Goal: Information Seeking & Learning: Learn about a topic

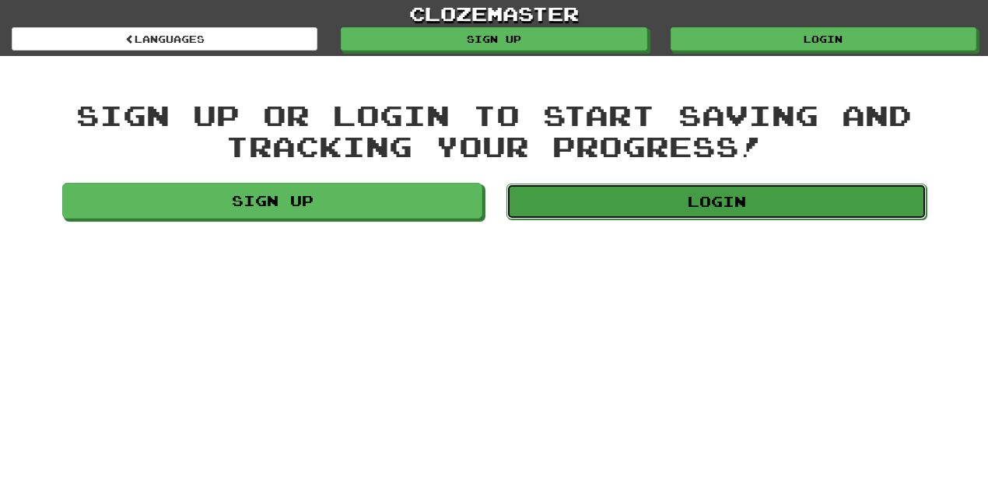
click at [769, 198] on link "Login" at bounding box center [717, 202] width 420 height 36
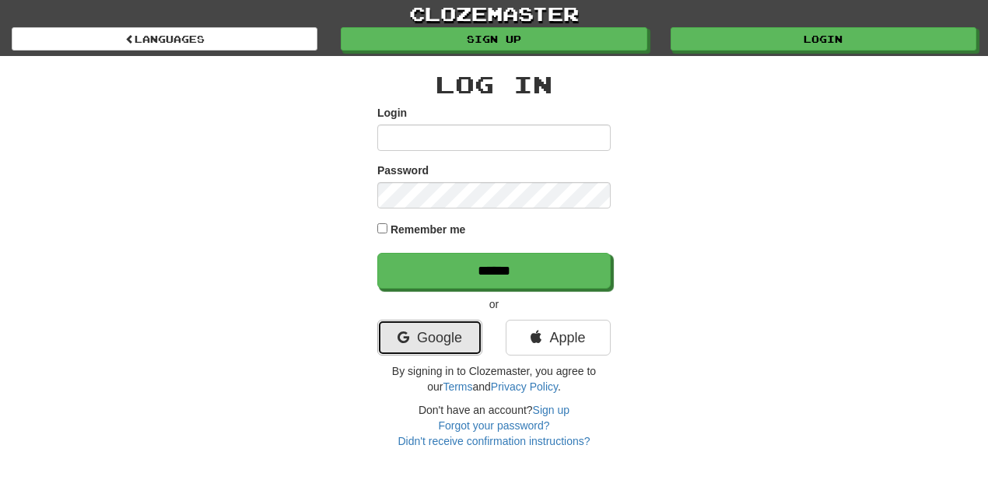
click at [410, 349] on link "Google" at bounding box center [429, 338] width 105 height 36
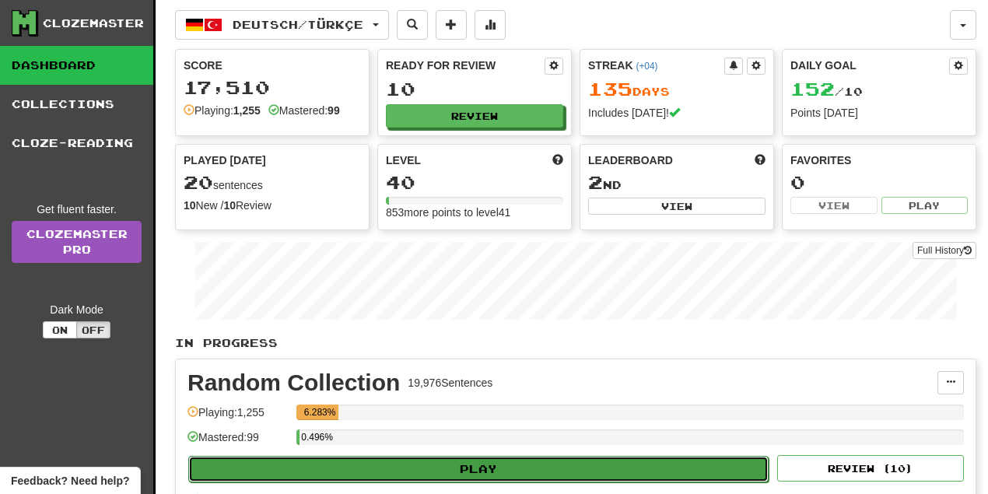
click at [493, 465] on button "Play" at bounding box center [478, 469] width 581 height 26
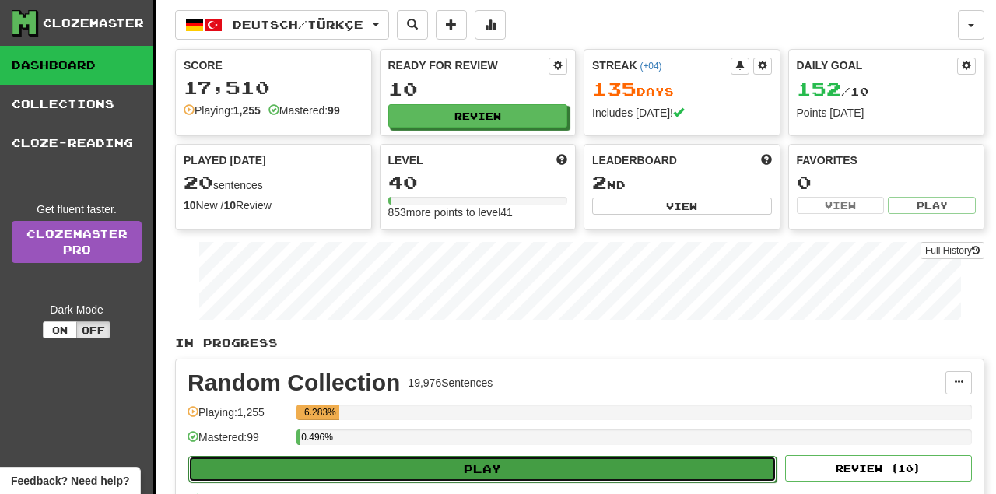
select select "**"
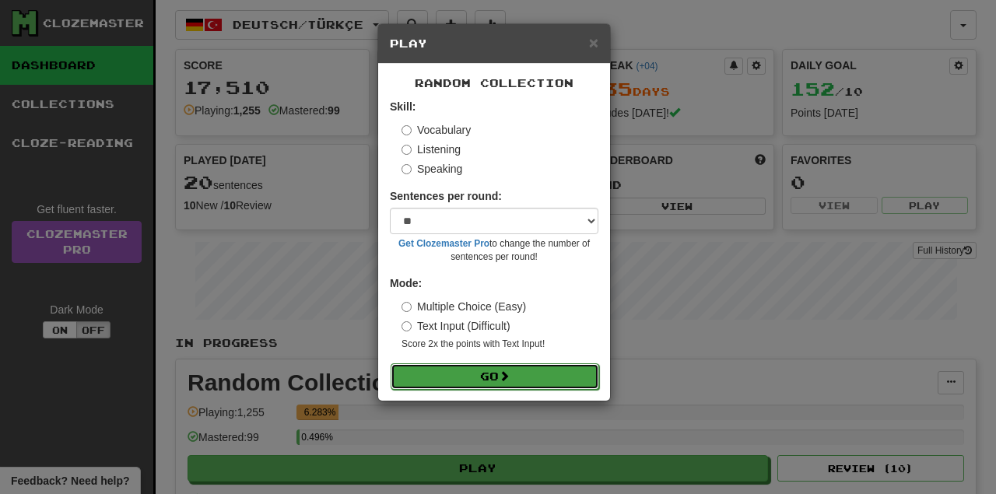
click at [526, 378] on button "Go" at bounding box center [495, 376] width 209 height 26
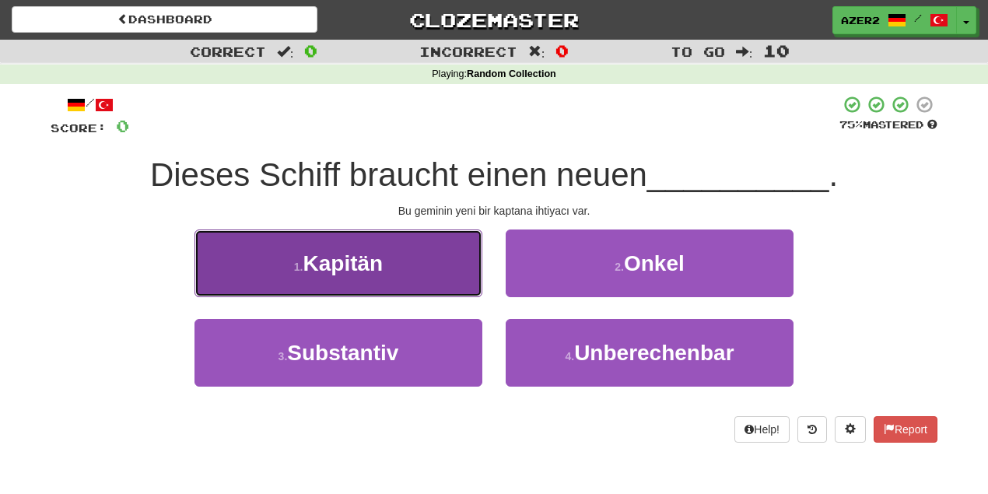
click at [359, 269] on span "Kapitän" at bounding box center [343, 263] width 80 height 24
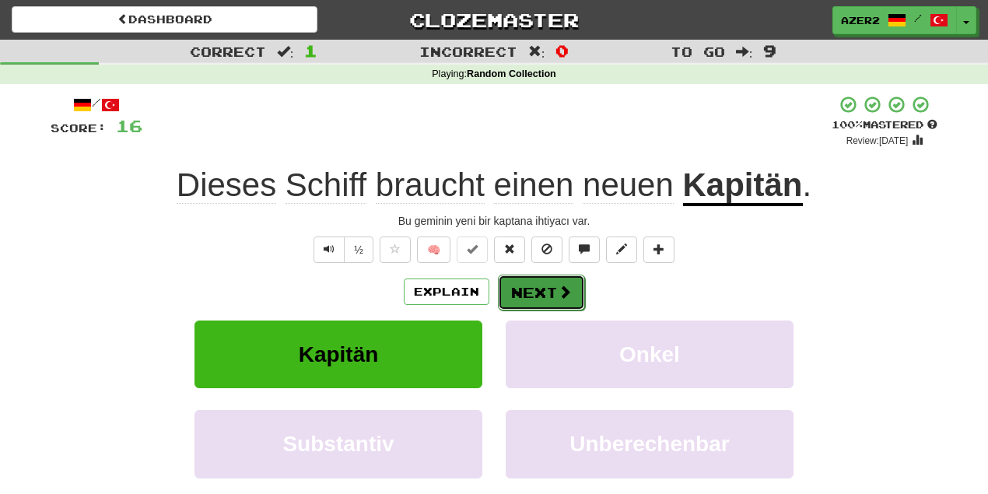
click at [544, 293] on button "Next" at bounding box center [541, 293] width 87 height 36
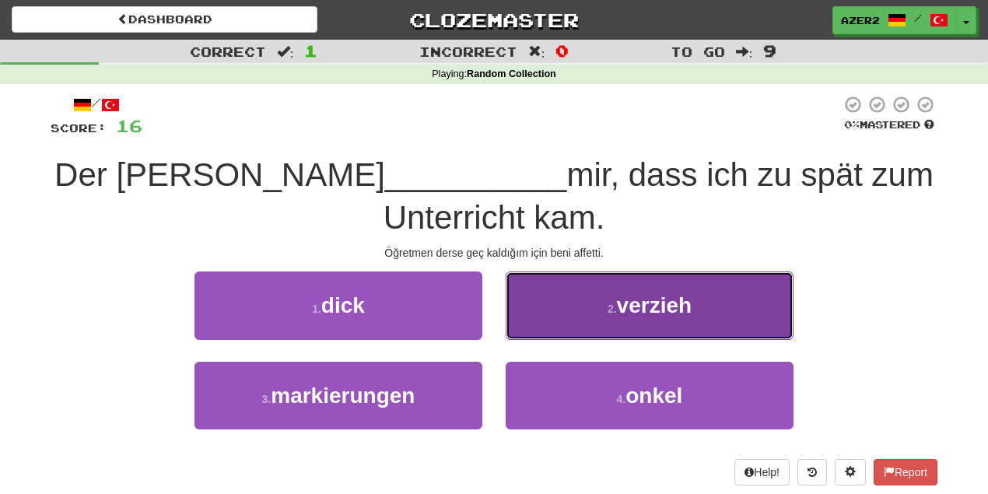
click at [621, 296] on span "verzieh" at bounding box center [654, 305] width 75 height 24
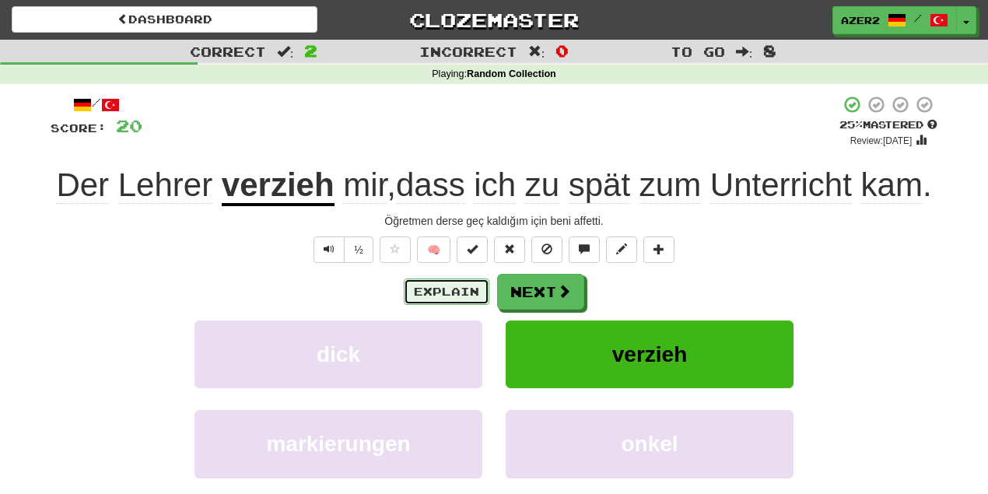
click at [469, 298] on button "Explain" at bounding box center [447, 292] width 86 height 26
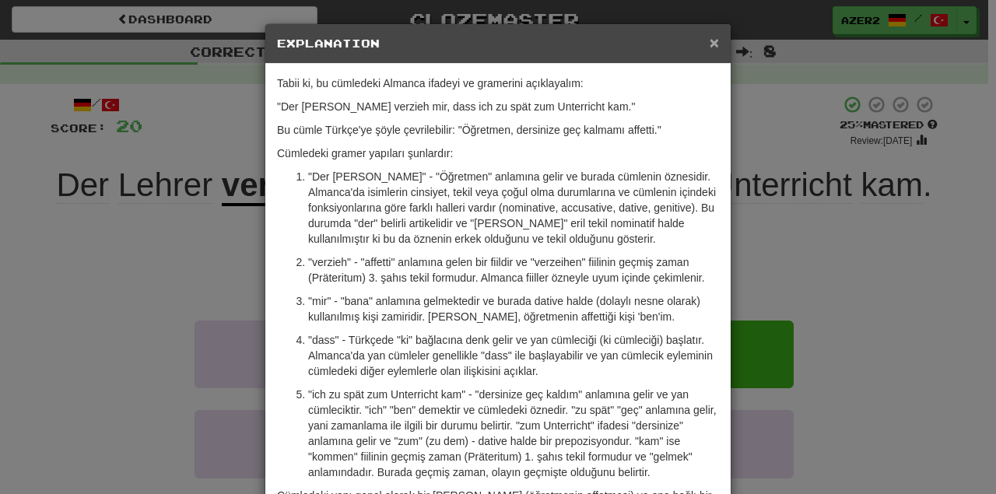
click at [710, 42] on span "×" at bounding box center [714, 42] width 9 height 18
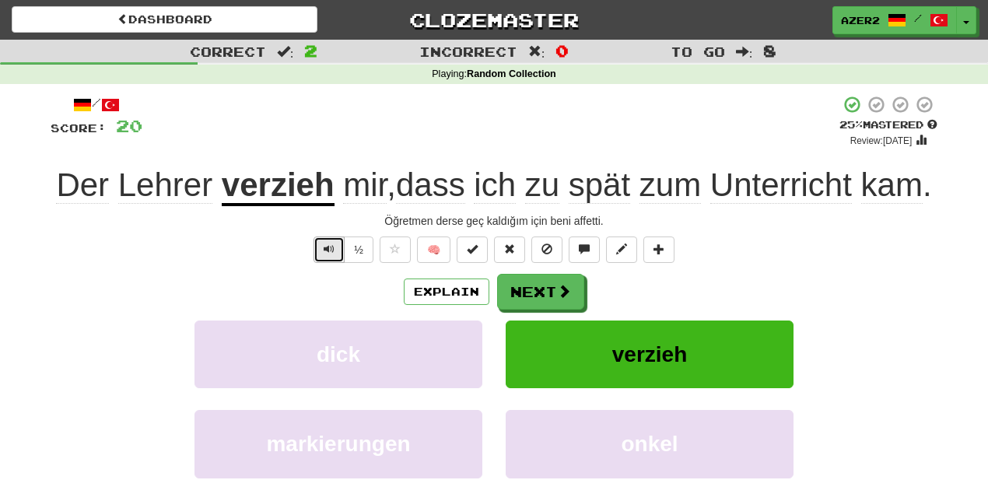
click at [338, 257] on button "Text-to-speech controls" at bounding box center [329, 250] width 31 height 26
click at [454, 296] on button "Explain" at bounding box center [447, 292] width 86 height 26
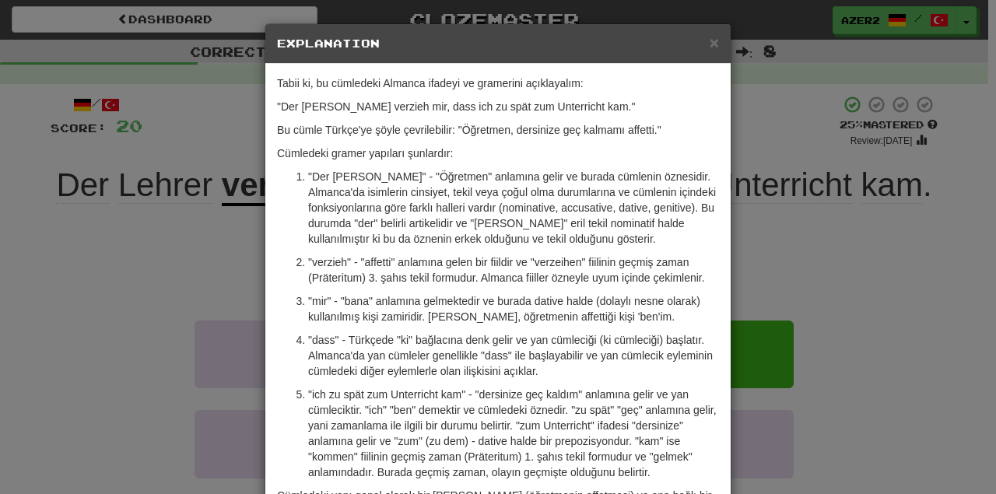
click at [716, 44] on div "× Explanation" at bounding box center [497, 44] width 465 height 40
click at [713, 44] on span "×" at bounding box center [714, 42] width 9 height 18
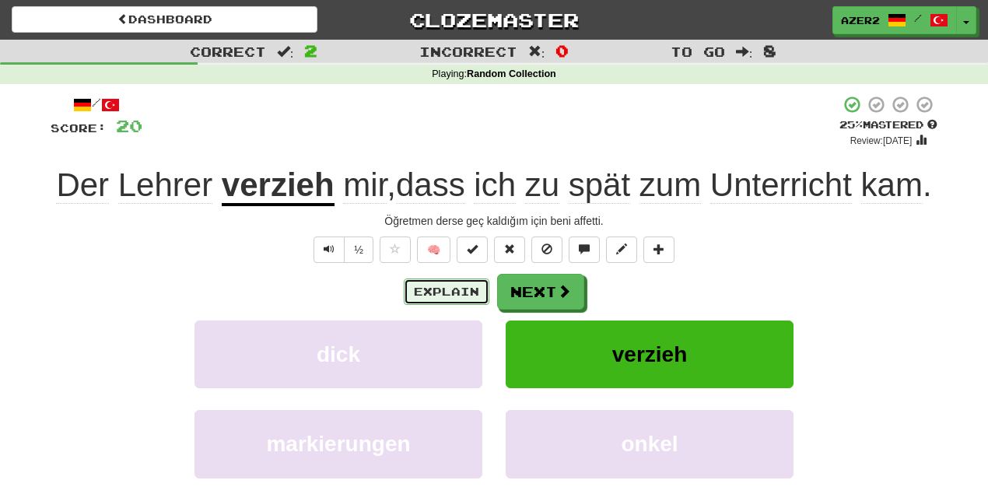
click at [426, 291] on button "Explain" at bounding box center [447, 292] width 86 height 26
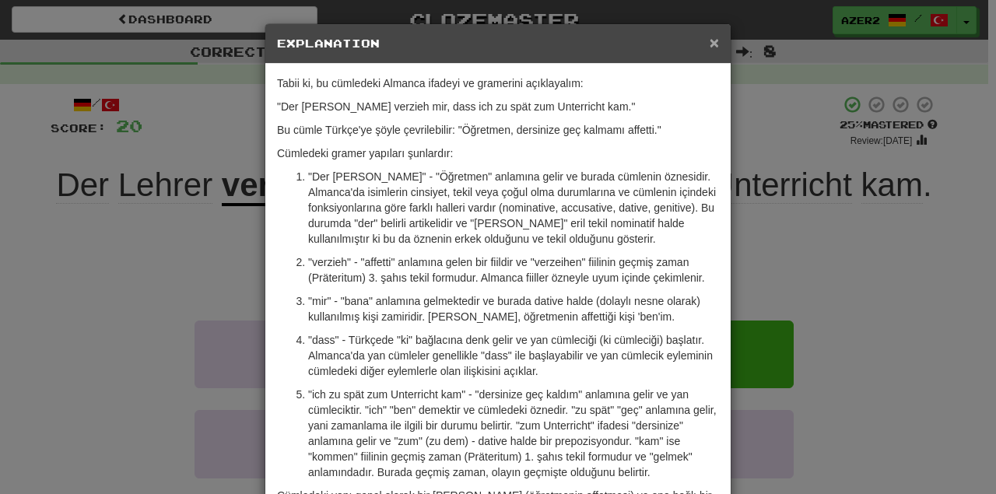
click at [710, 40] on span "×" at bounding box center [714, 42] width 9 height 18
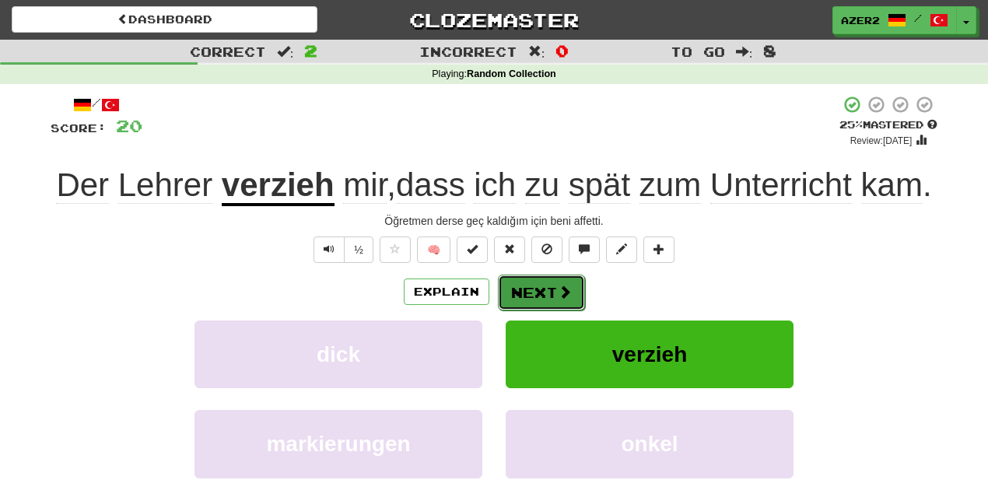
click at [559, 290] on span at bounding box center [565, 292] width 14 height 14
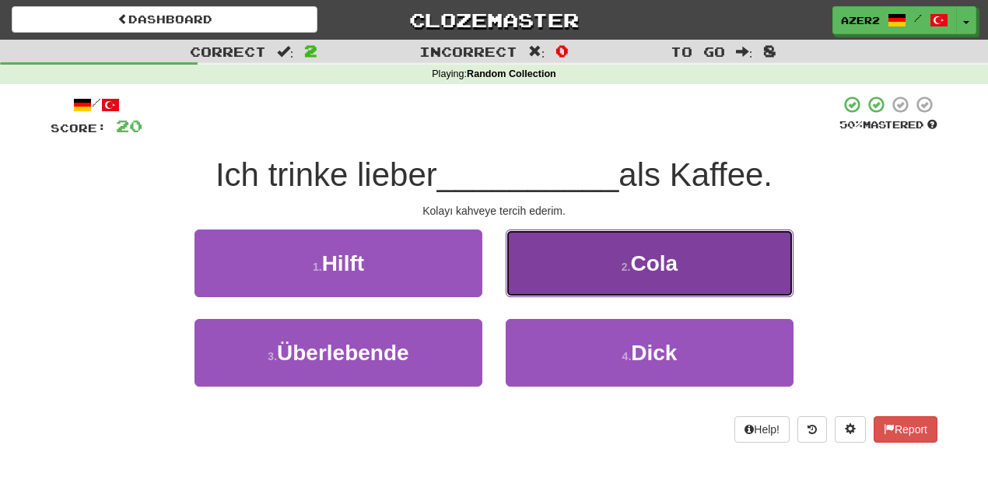
click at [666, 262] on span "Cola" at bounding box center [654, 263] width 47 height 24
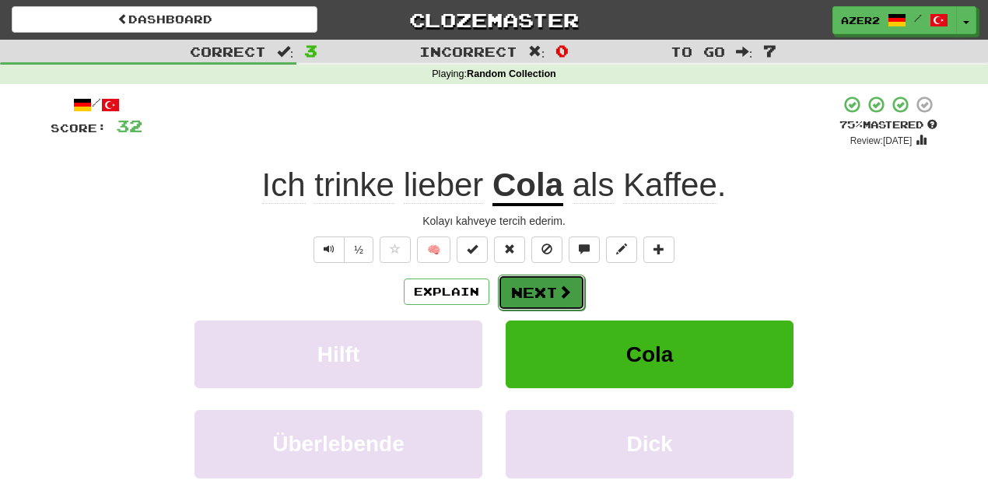
click at [536, 285] on button "Next" at bounding box center [541, 293] width 87 height 36
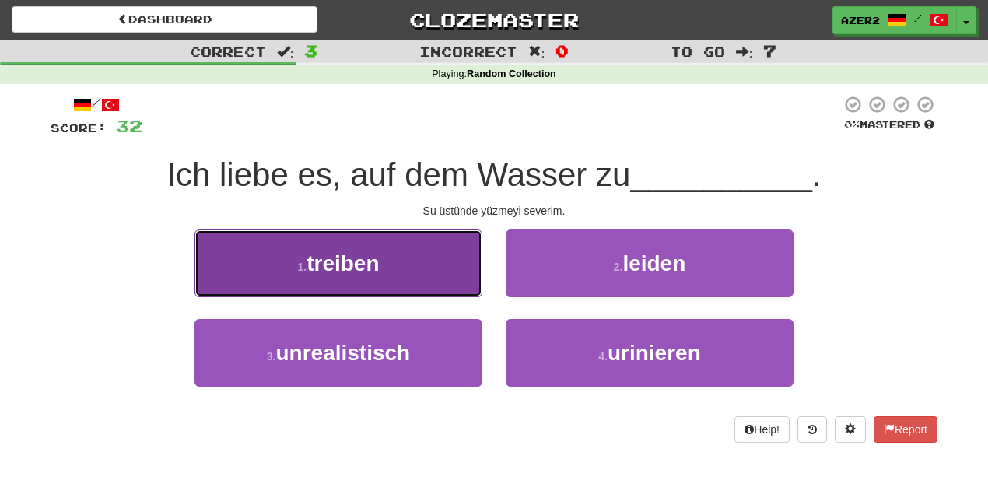
click at [382, 265] on button "1 . treiben" at bounding box center [339, 264] width 288 height 68
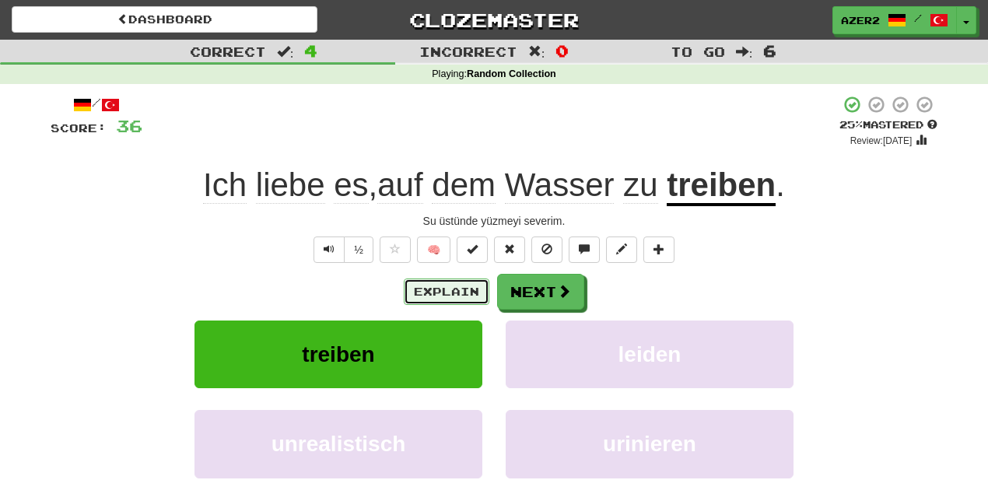
click at [459, 296] on button "Explain" at bounding box center [447, 292] width 86 height 26
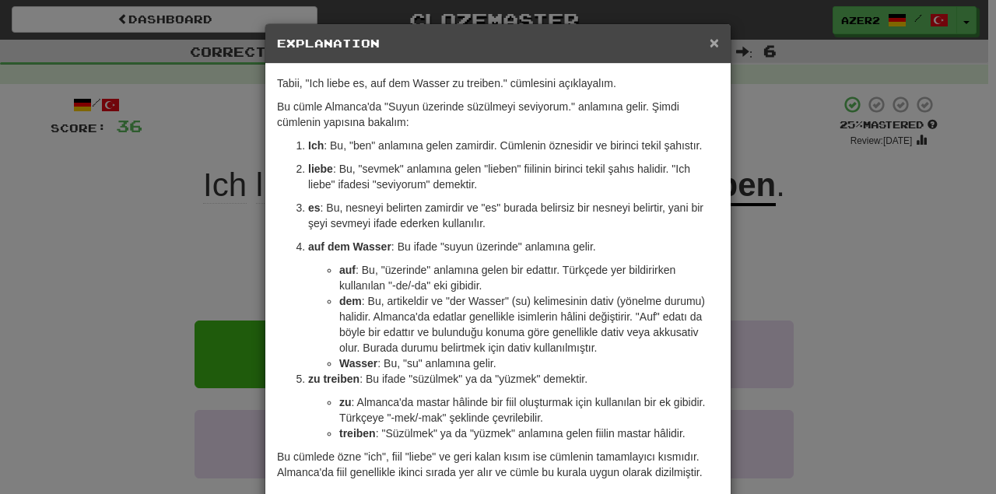
click at [710, 37] on span "×" at bounding box center [714, 42] width 9 height 18
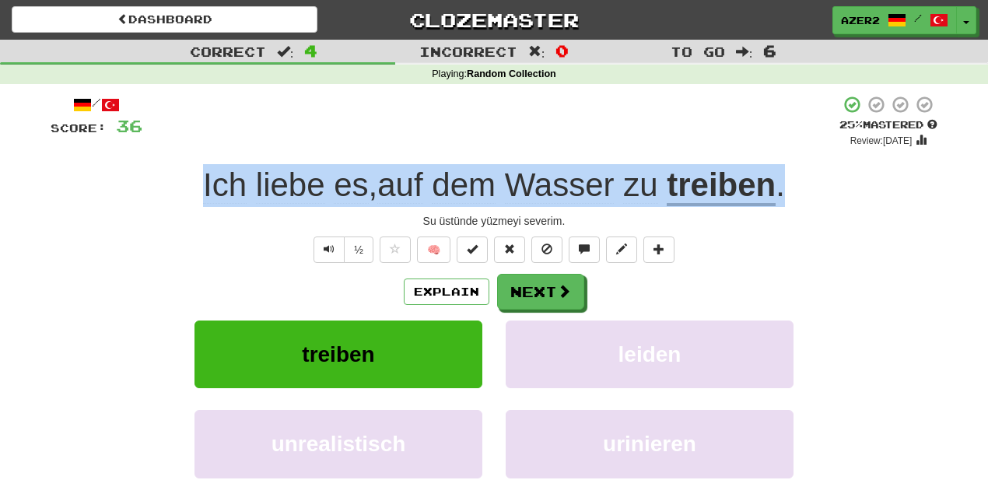
drag, startPoint x: 797, startPoint y: 182, endPoint x: 186, endPoint y: 195, distance: 611.0
click at [186, 195] on div "Ich liebe es , auf dem Wasser zu treiben ." at bounding box center [494, 185] width 887 height 43
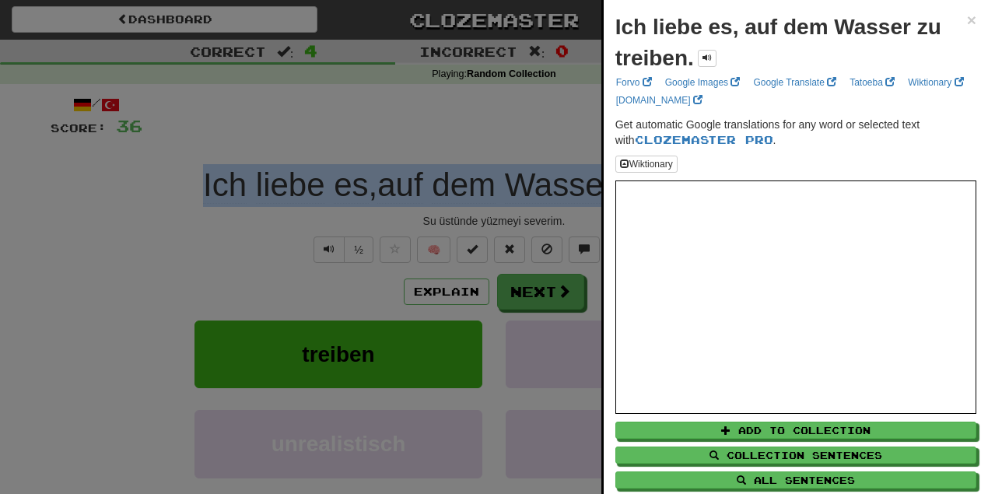
copy div "Ich liebe es , auf dem Wasser zu treiben ."
click at [968, 16] on span "×" at bounding box center [971, 20] width 9 height 18
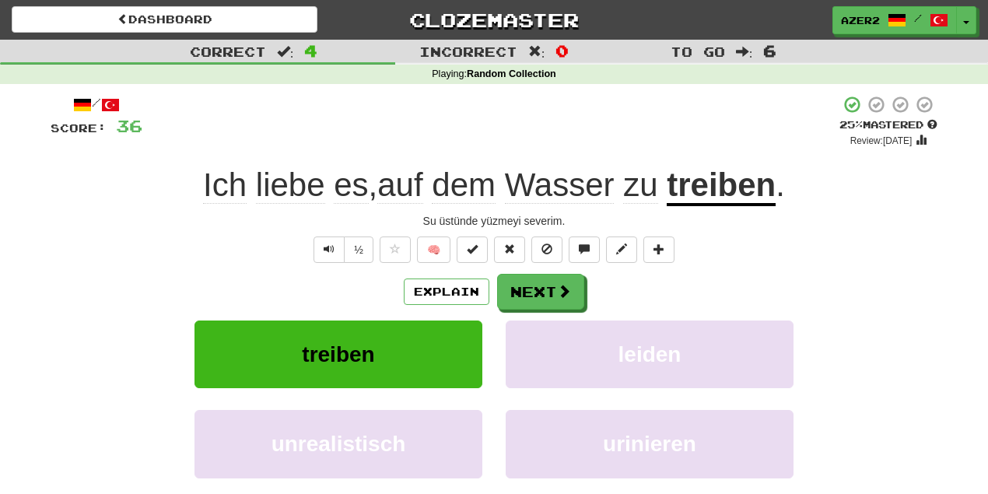
click at [380, 132] on div "+ 4" at bounding box center [490, 121] width 697 height 53
click at [559, 289] on span at bounding box center [565, 292] width 14 height 14
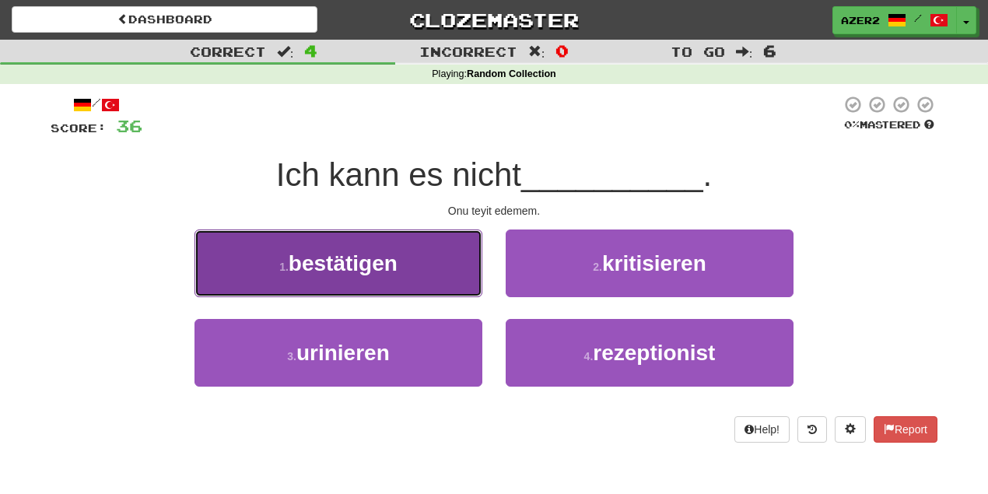
click at [370, 261] on span "bestätigen" at bounding box center [343, 263] width 109 height 24
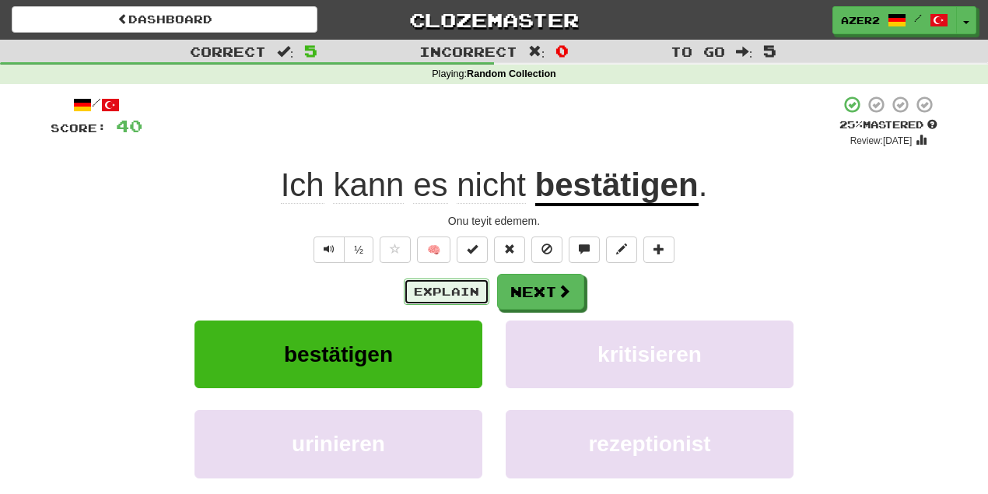
click at [436, 296] on button "Explain" at bounding box center [447, 292] width 86 height 26
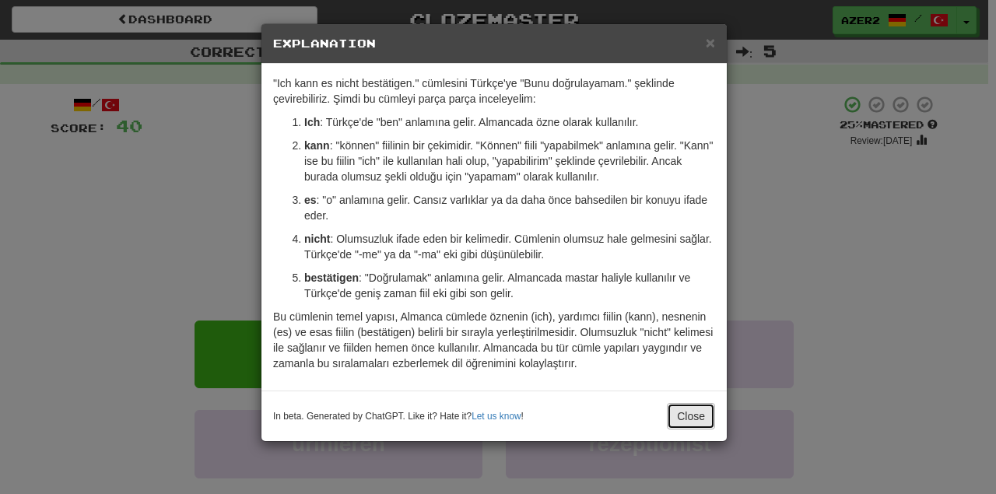
click at [685, 412] on button "Close" at bounding box center [691, 416] width 48 height 26
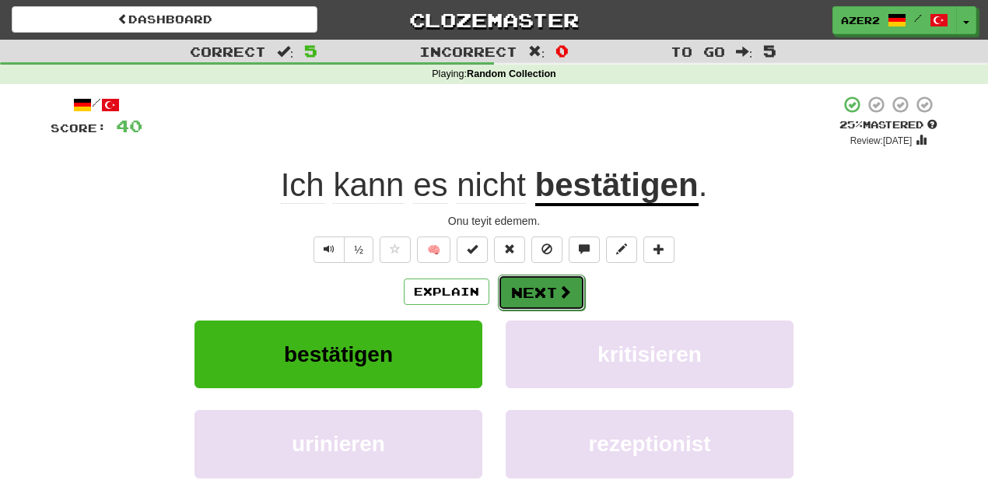
click at [539, 283] on button "Next" at bounding box center [541, 293] width 87 height 36
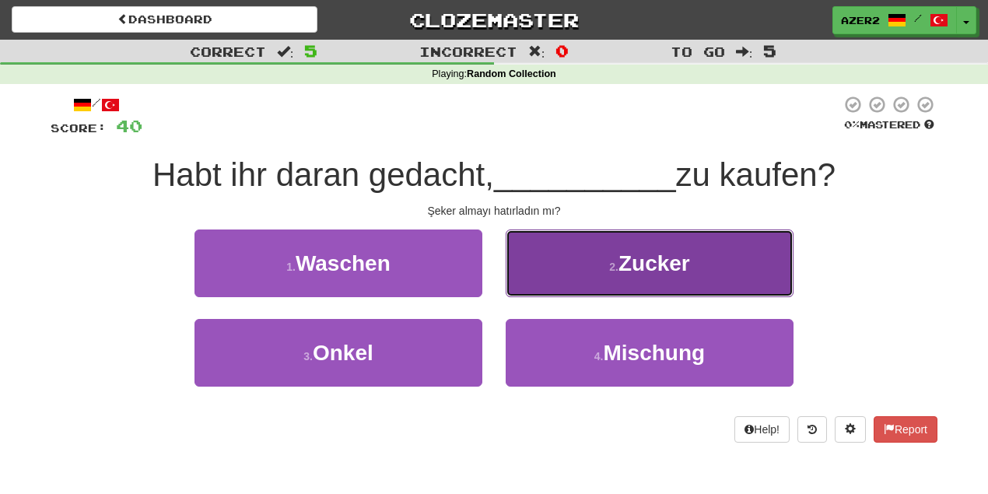
click at [716, 282] on button "2 . Zucker" at bounding box center [650, 264] width 288 height 68
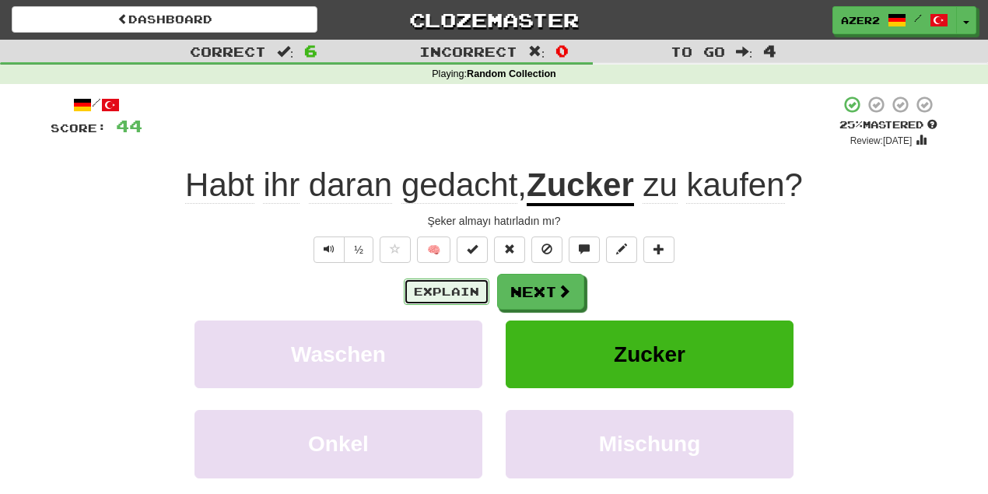
click at [448, 294] on button "Explain" at bounding box center [447, 292] width 86 height 26
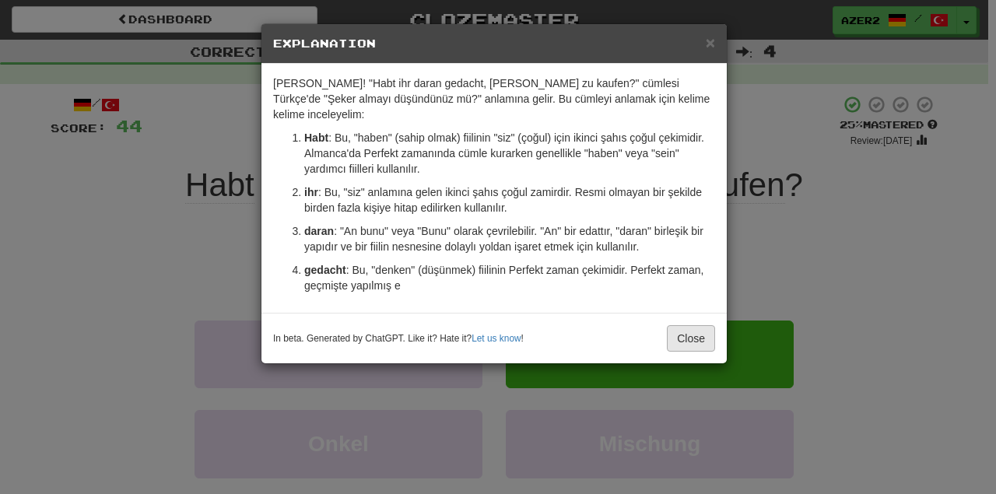
drag, startPoint x: 686, startPoint y: 282, endPoint x: 691, endPoint y: 316, distance: 34.6
click at [686, 282] on div "Elbette! "Habt ihr daran gedacht, Zucker zu kaufen?" cümlesi Türkçe'de "Şeker a…" at bounding box center [493, 188] width 465 height 249
click at [689, 325] on button "Close" at bounding box center [691, 338] width 48 height 26
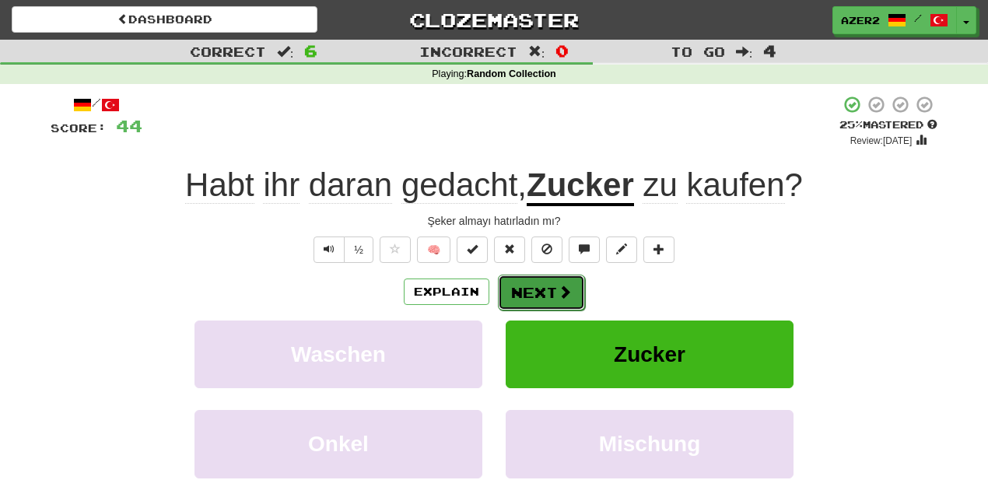
click at [554, 293] on button "Next" at bounding box center [541, 293] width 87 height 36
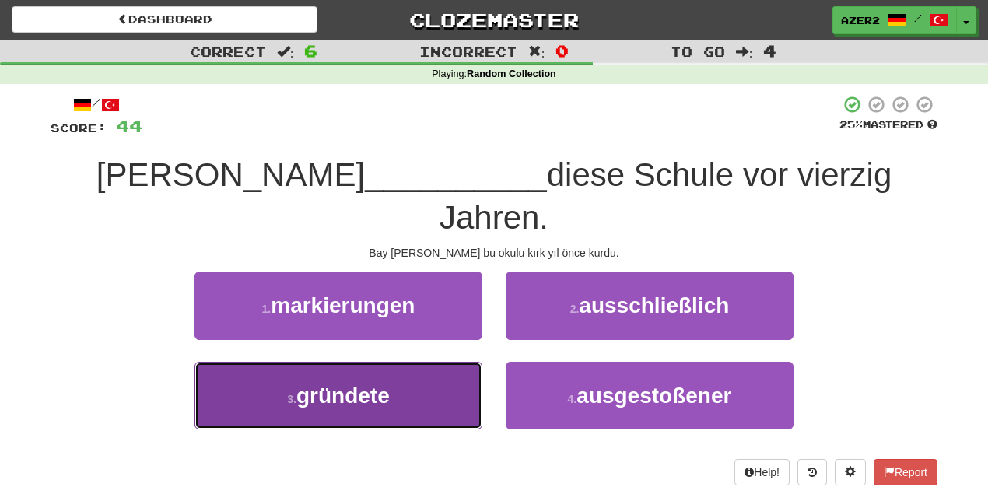
click at [428, 362] on button "3 . gründete" at bounding box center [339, 396] width 288 height 68
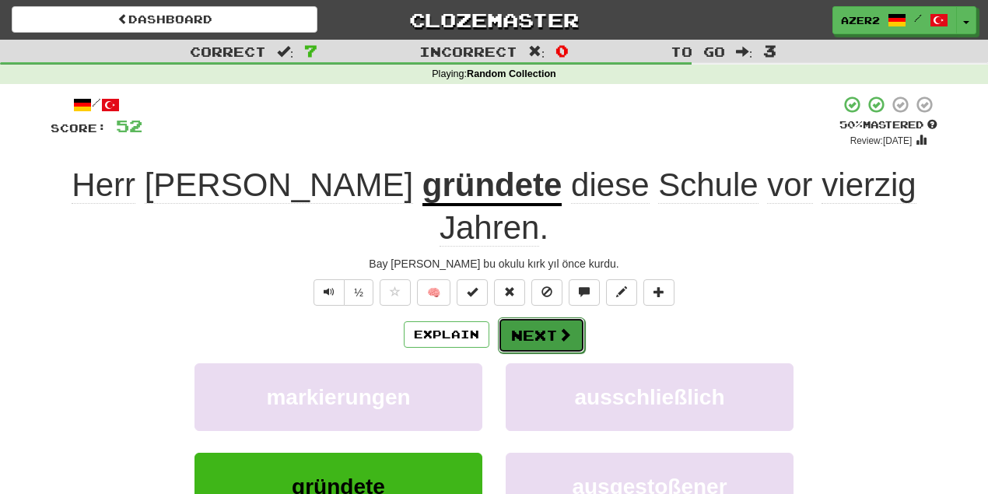
click at [543, 317] on button "Next" at bounding box center [541, 335] width 87 height 36
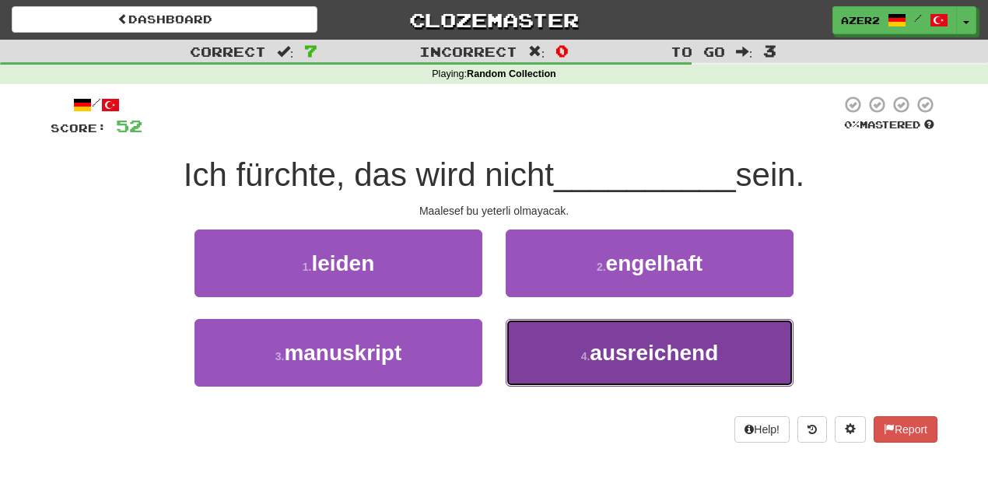
click at [696, 367] on button "4 . ausreichend" at bounding box center [650, 353] width 288 height 68
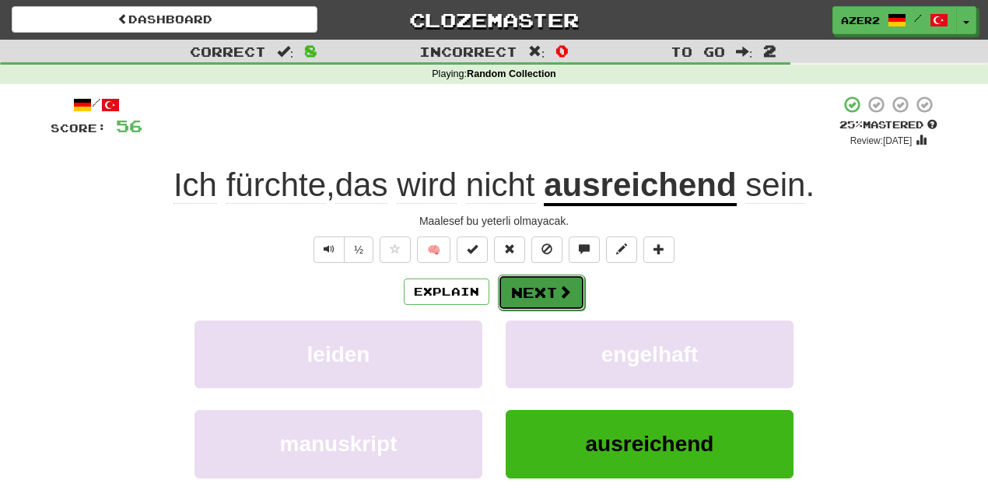
click at [551, 295] on button "Next" at bounding box center [541, 293] width 87 height 36
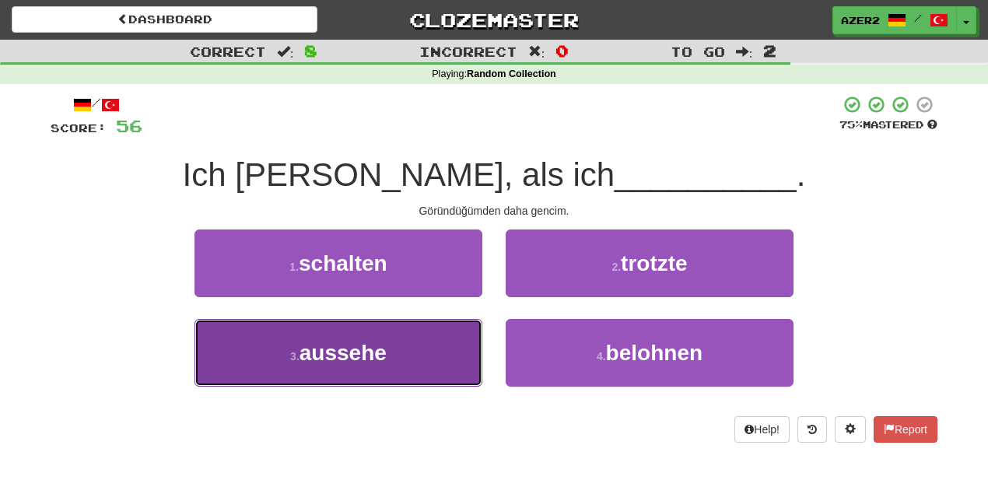
click at [356, 351] on span "aussehe" at bounding box center [343, 353] width 87 height 24
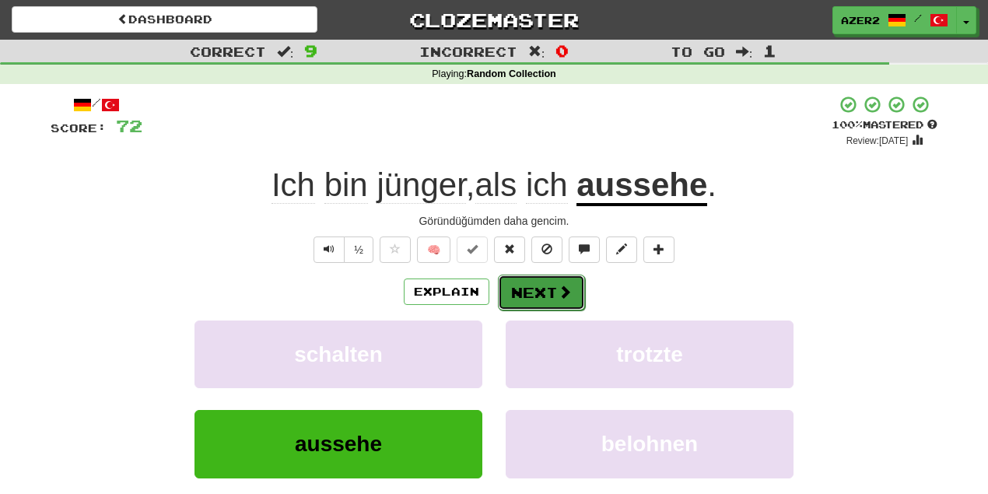
click at [563, 275] on button "Next" at bounding box center [541, 293] width 87 height 36
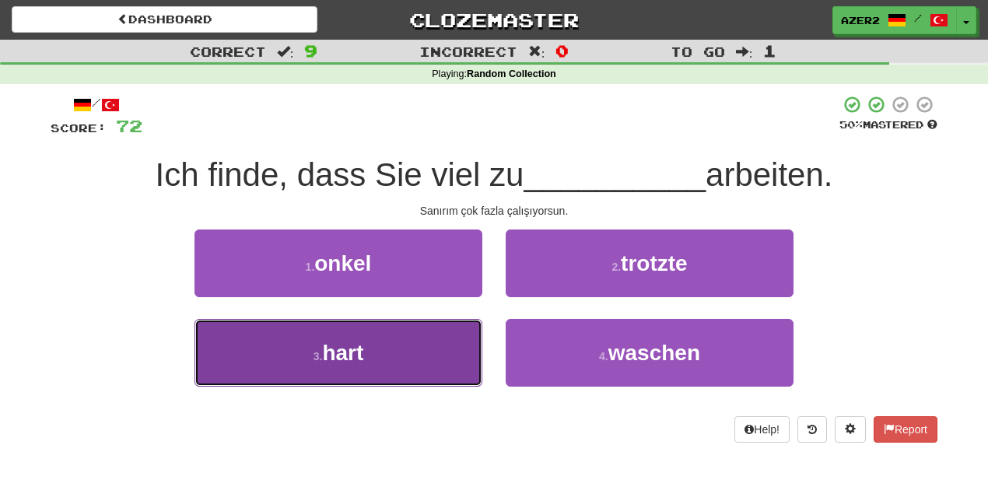
click at [374, 345] on button "3 . hart" at bounding box center [339, 353] width 288 height 68
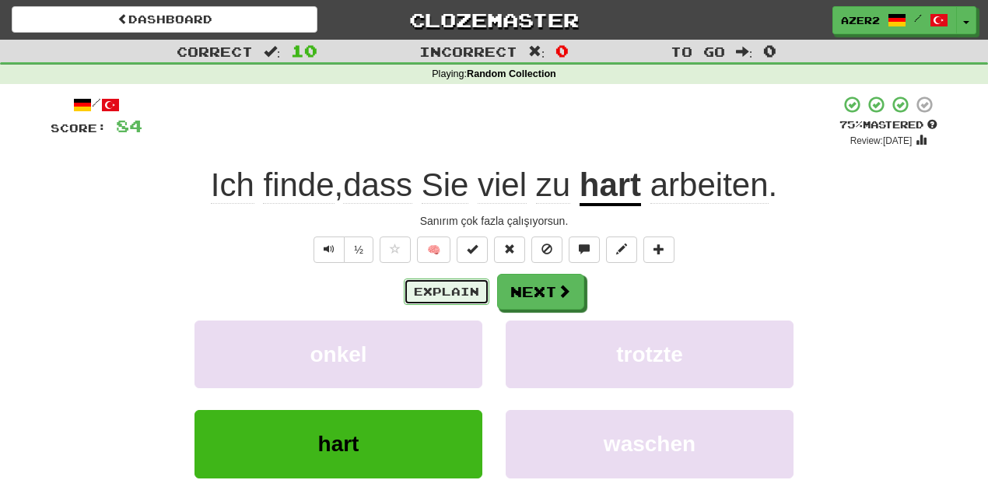
click at [430, 288] on button "Explain" at bounding box center [447, 292] width 86 height 26
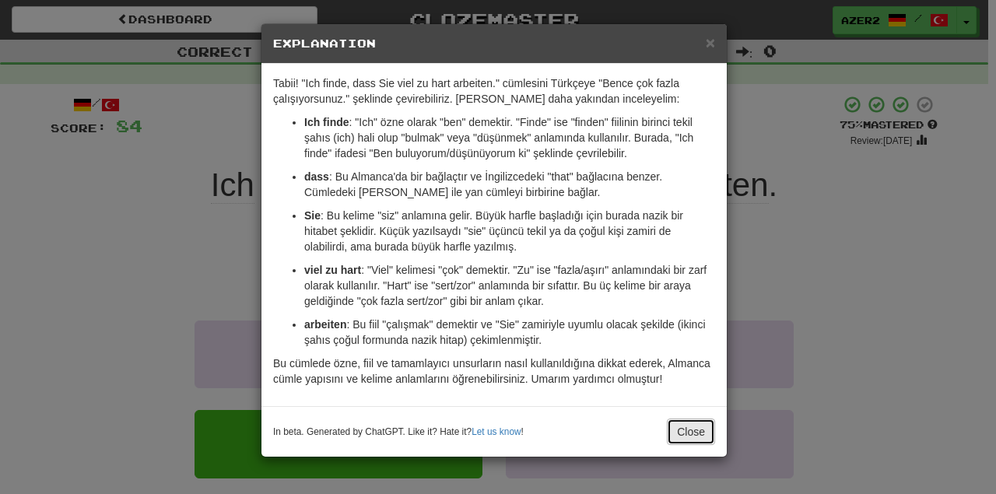
click at [692, 426] on button "Close" at bounding box center [691, 432] width 48 height 26
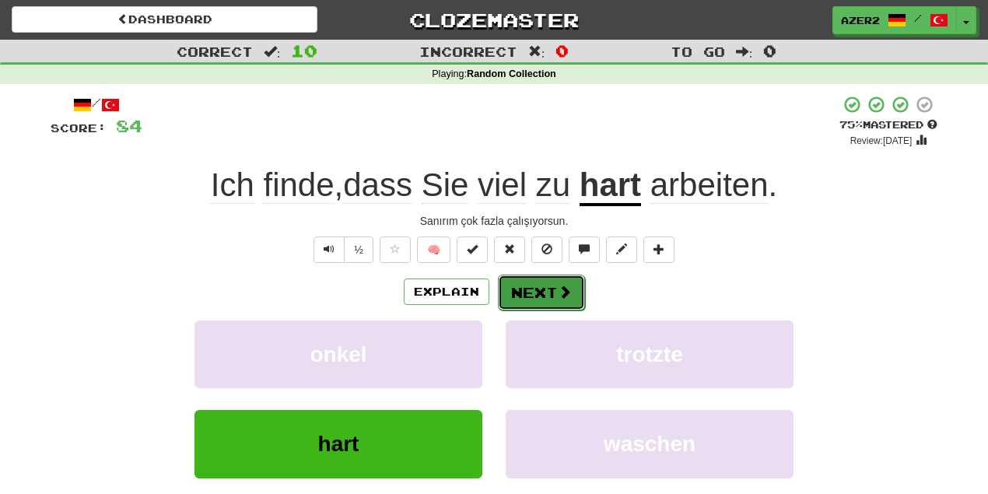
click at [542, 293] on button "Next" at bounding box center [541, 293] width 87 height 36
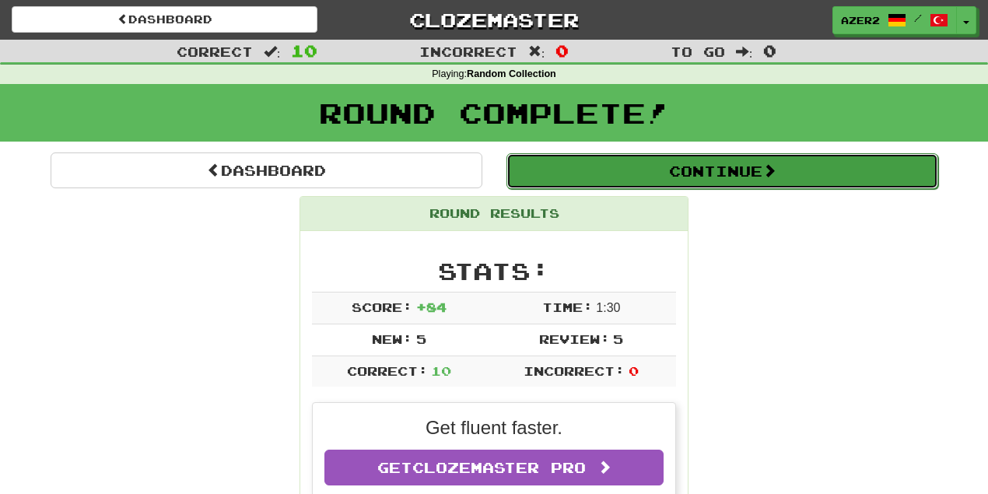
click at [742, 173] on button "Continue" at bounding box center [723, 171] width 432 height 36
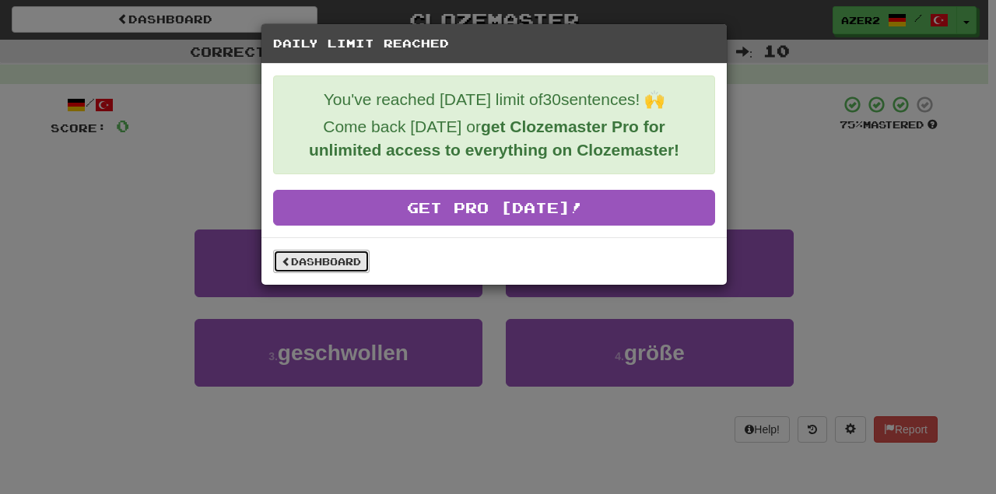
click at [307, 253] on link "Dashboard" at bounding box center [321, 261] width 96 height 23
